Goal: Information Seeking & Learning: Understand process/instructions

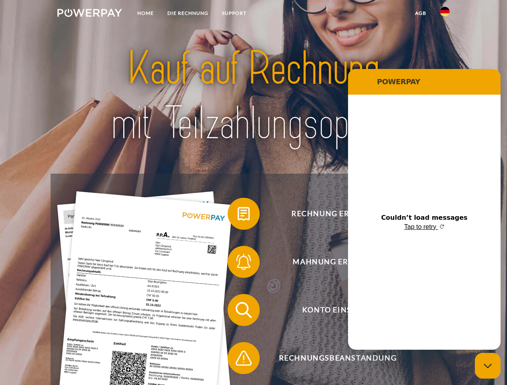
click at [89, 14] on img at bounding box center [89, 13] width 65 height 8
click at [444, 14] on img at bounding box center [445, 12] width 10 height 10
click at [420, 13] on link "agb" at bounding box center [420, 13] width 25 height 14
click at [237, 215] on span at bounding box center [231, 214] width 40 height 40
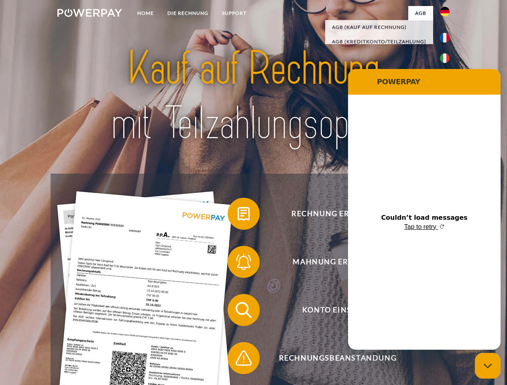
click at [237, 264] on span at bounding box center [231, 262] width 40 height 40
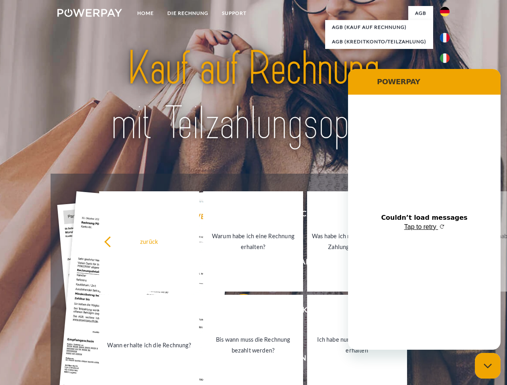
click at [237, 312] on link "Bis wann muss die Rechnung bezahlt werden?" at bounding box center [253, 345] width 100 height 100
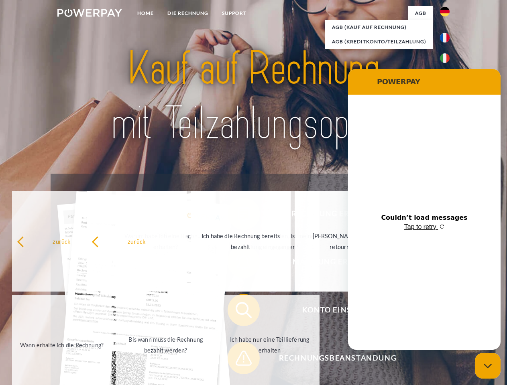
click at [237, 360] on span at bounding box center [231, 358] width 40 height 40
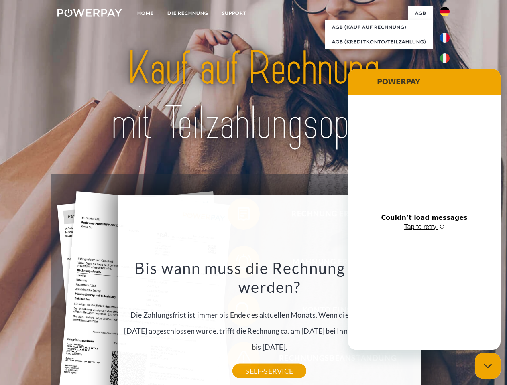
click at [487, 366] on icon "Close messaging window" at bounding box center [487, 365] width 8 height 5
